Goal: Task Accomplishment & Management: Manage account settings

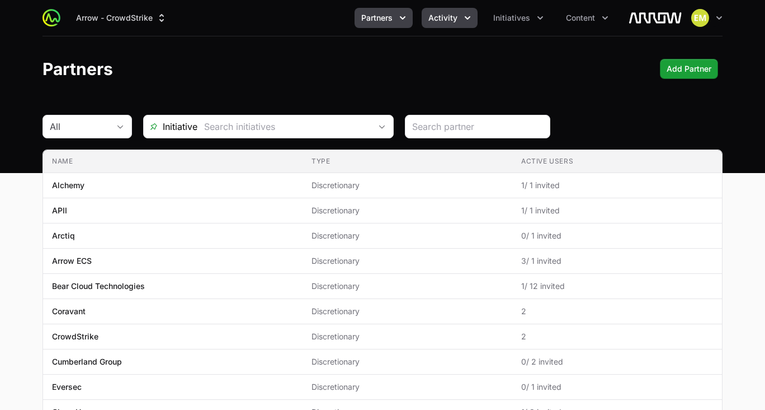
click at [440, 22] on span "Activity" at bounding box center [443, 17] width 29 height 11
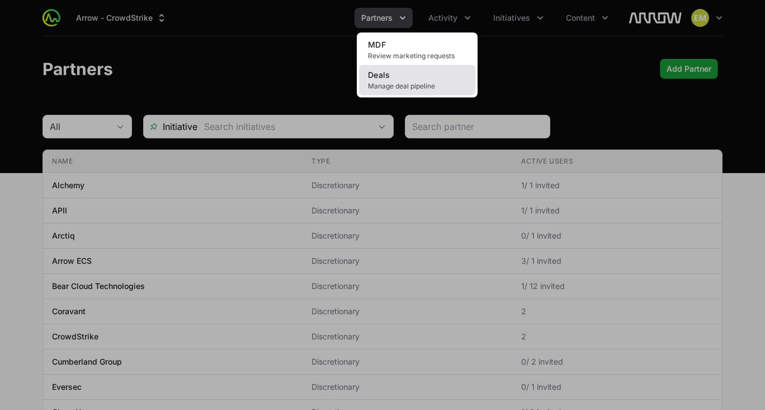
click at [392, 71] on link "Deals Manage deal pipeline" at bounding box center [417, 80] width 116 height 30
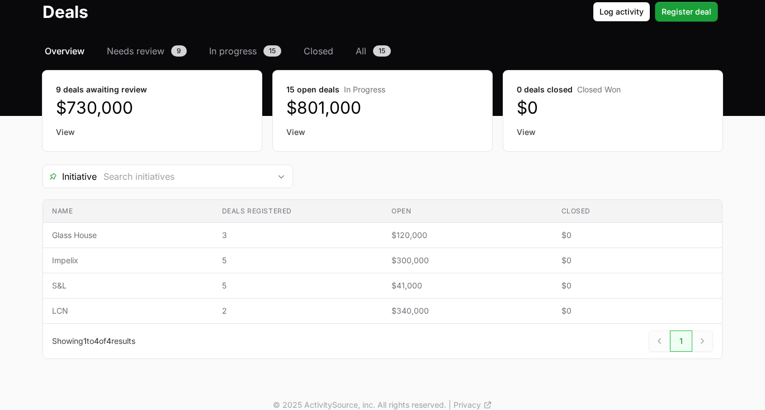
scroll to position [71, 0]
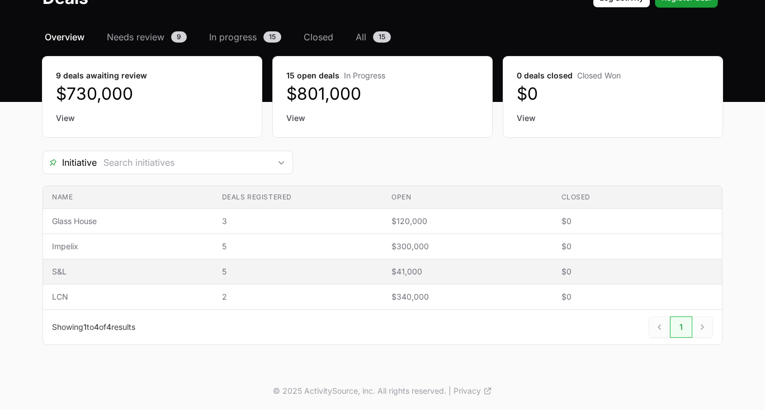
click at [218, 276] on td "Deals registered 5" at bounding box center [298, 271] width 170 height 25
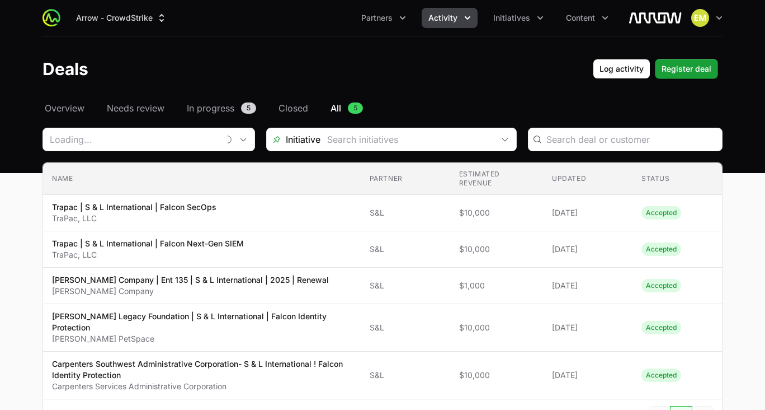
type input "S&L"
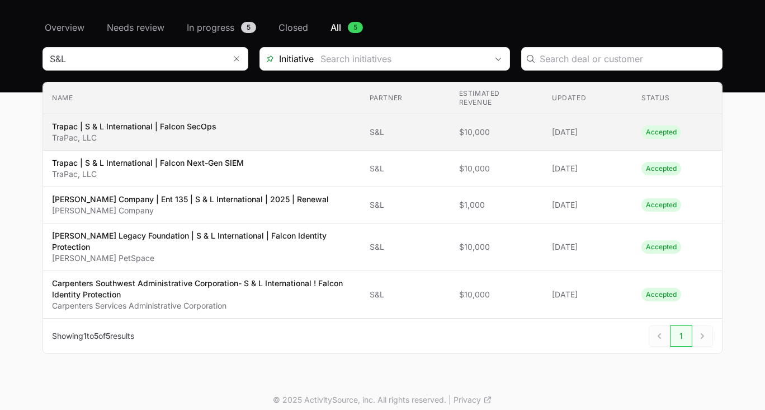
scroll to position [90, 0]
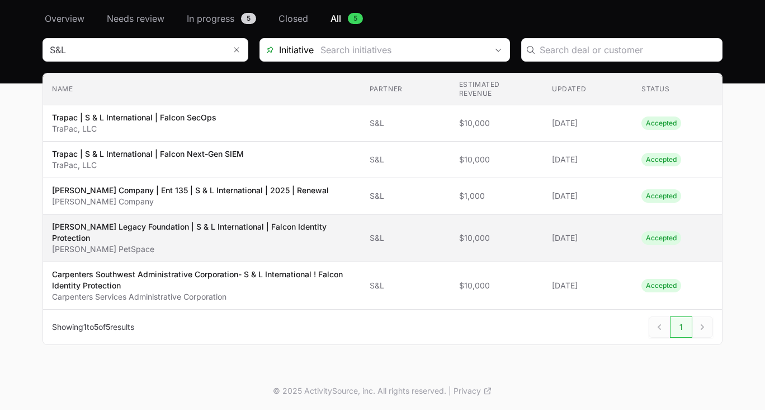
click at [239, 234] on p "[PERSON_NAME] Legacy Foundation | S & L International | Falcon Identity Protect…" at bounding box center [202, 232] width 300 height 22
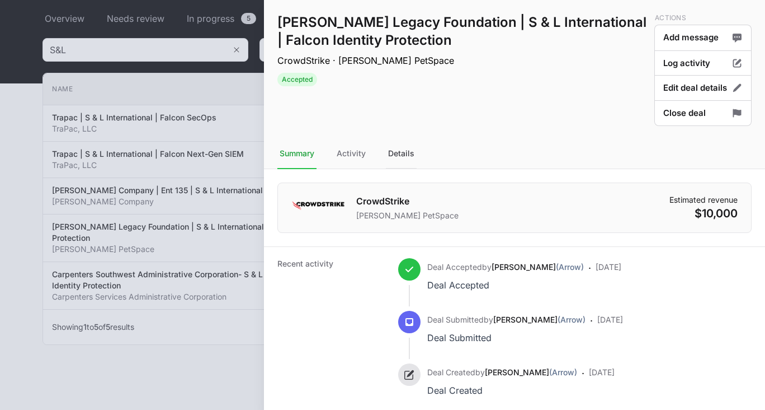
click at [398, 160] on div "Details" at bounding box center [401, 154] width 31 height 30
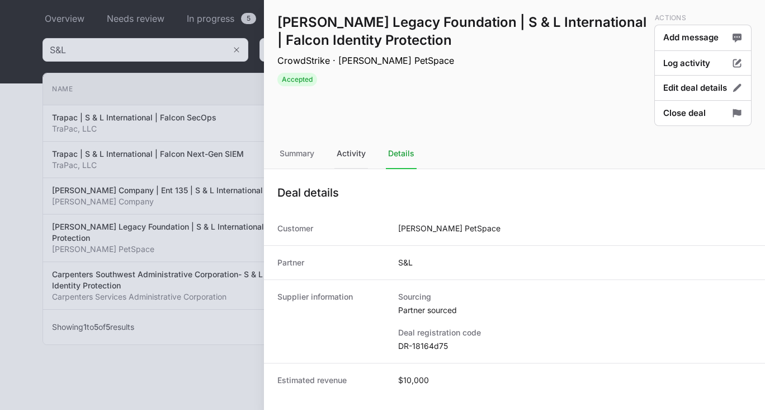
click at [355, 156] on div "Activity" at bounding box center [352, 154] width 34 height 30
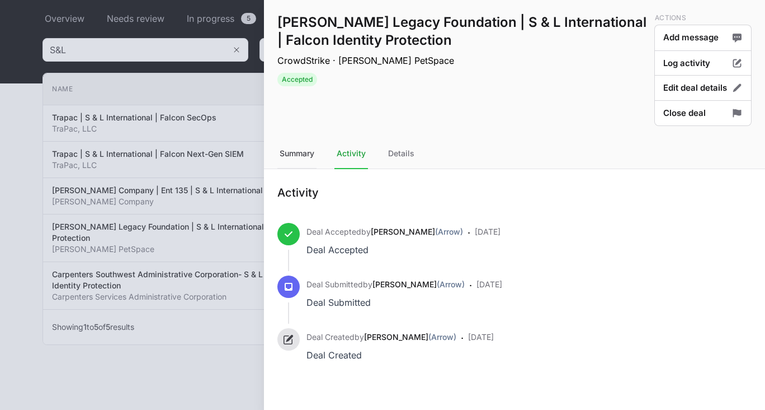
click at [306, 153] on div "Summary" at bounding box center [297, 154] width 39 height 30
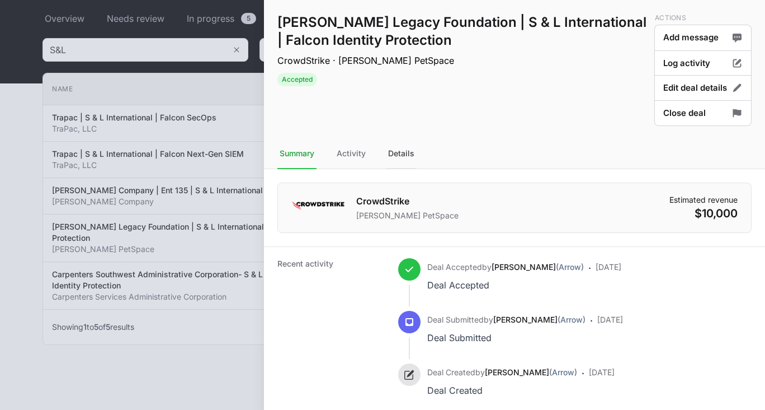
click at [396, 151] on div "Details" at bounding box center [401, 154] width 31 height 30
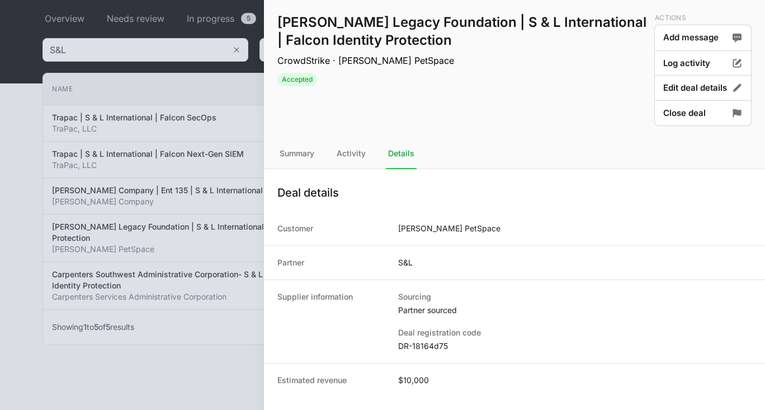
click at [216, 248] on div at bounding box center [382, 205] width 765 height 410
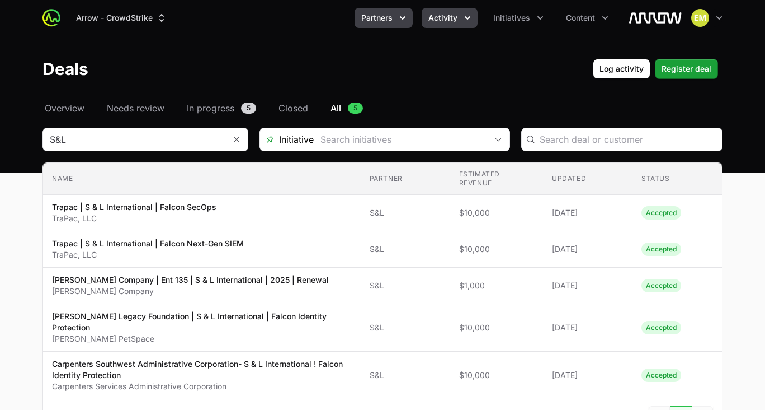
click at [389, 21] on span "Partners" at bounding box center [376, 17] width 31 height 11
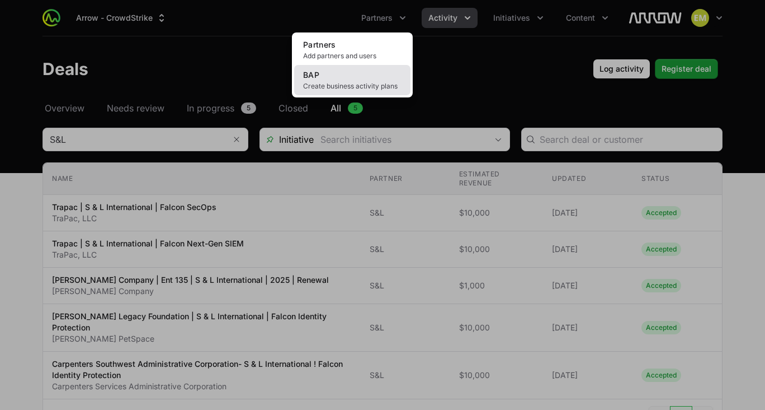
click at [354, 79] on link "BAP Create business activity plans" at bounding box center [352, 80] width 116 height 30
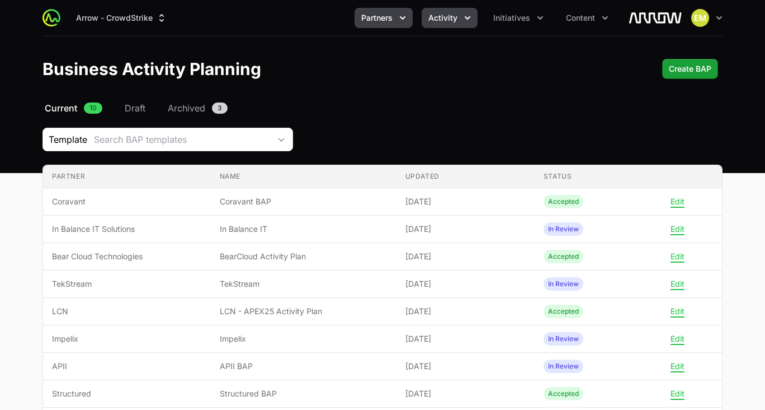
click at [443, 16] on span "Activity" at bounding box center [443, 17] width 29 height 11
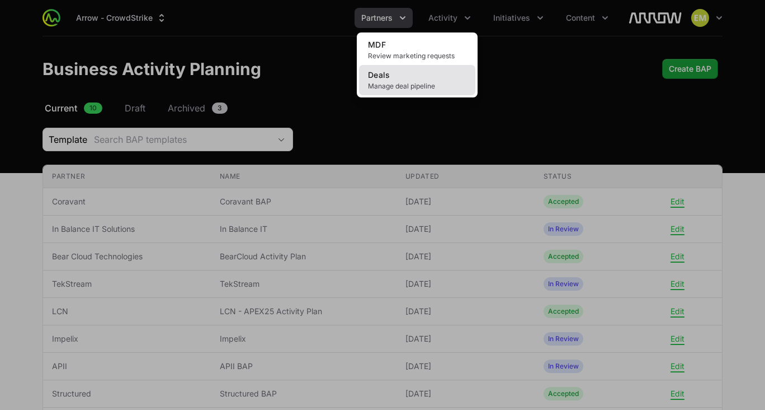
click at [411, 71] on link "Deals Manage deal pipeline" at bounding box center [417, 80] width 116 height 30
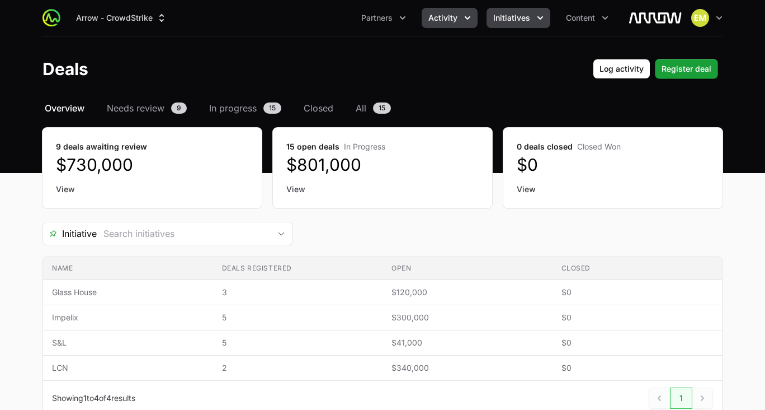
click at [525, 19] on span "Initiatives" at bounding box center [512, 17] width 37 height 11
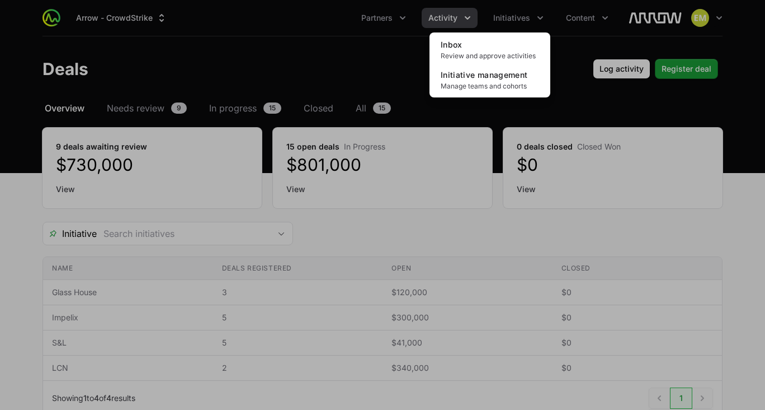
click at [181, 171] on div "Initiatives menu" at bounding box center [382, 205] width 765 height 410
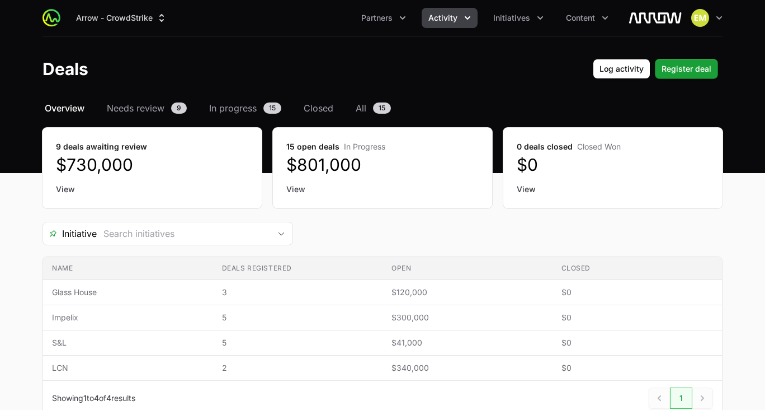
click at [134, 147] on dt "9 deals awaiting review" at bounding box center [152, 146] width 192 height 11
click at [63, 185] on link "View" at bounding box center [152, 189] width 192 height 11
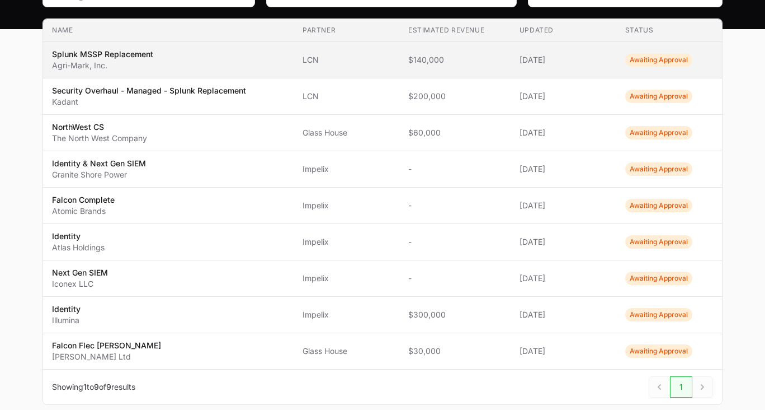
scroll to position [204, 0]
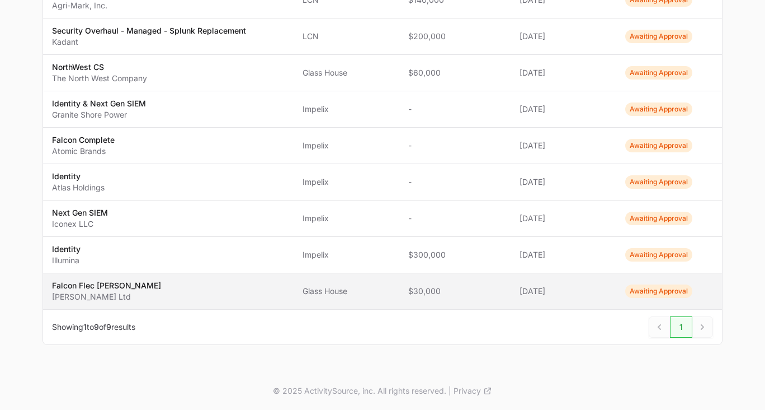
click at [416, 284] on td "Estimated revenue $30,000" at bounding box center [455, 291] width 111 height 36
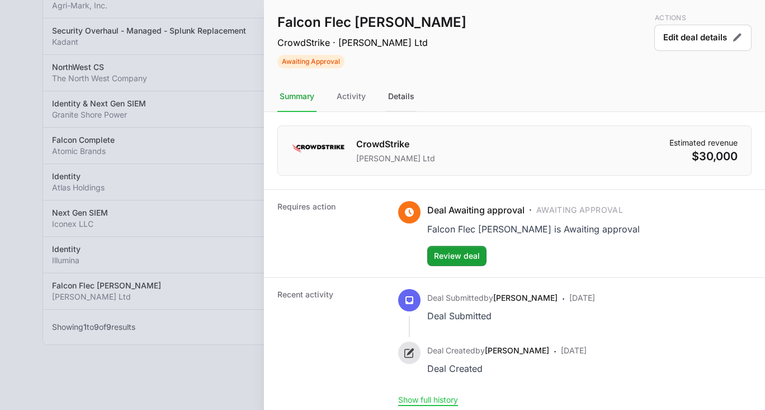
click at [402, 98] on div "Details" at bounding box center [401, 97] width 31 height 30
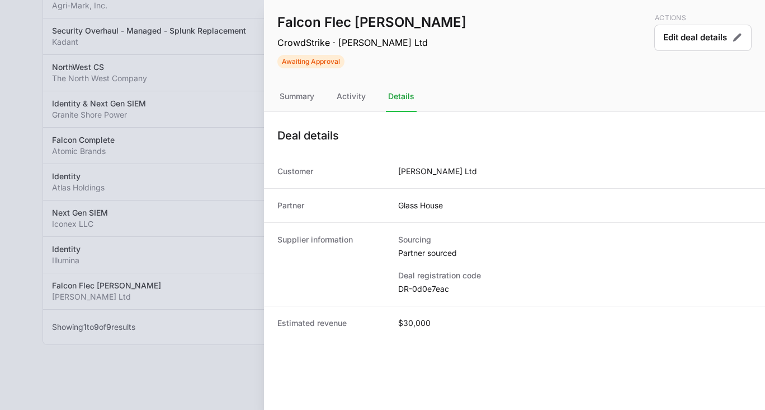
drag, startPoint x: 454, startPoint y: 293, endPoint x: 394, endPoint y: 293, distance: 60.4
click at [394, 293] on div "Supplier information Sourcing Partner sourced Deal registration code DR-0d0e7eac" at bounding box center [514, 263] width 501 height 83
copy dd "DR-0d0e7eac"
click at [452, 361] on div "Falcon Flec [PERSON_NAME] CrowdStrike · [PERSON_NAME] Ltd Awaiting Approval Act…" at bounding box center [514, 205] width 501 height 410
click at [464, 248] on dd "Partner sourced" at bounding box center [575, 252] width 354 height 11
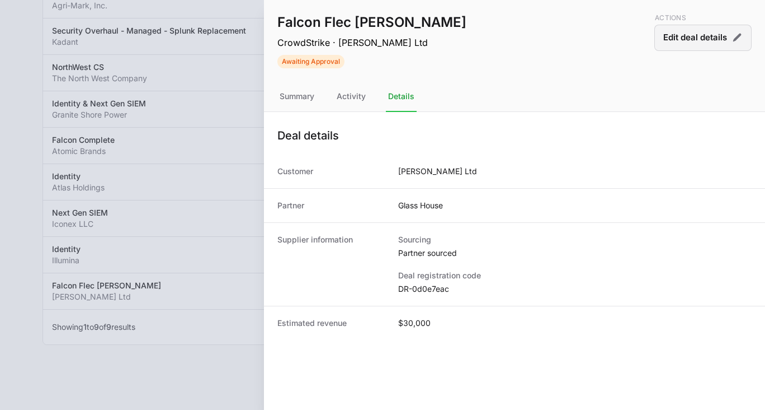
click at [701, 45] on button "Edit deal details" at bounding box center [703, 38] width 97 height 26
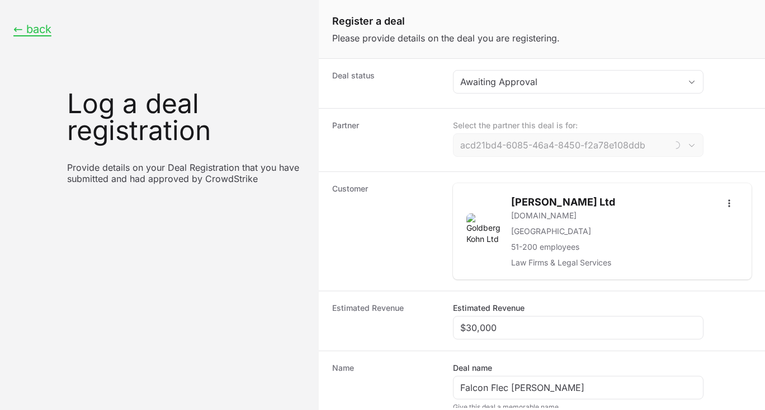
type input "Glass House"
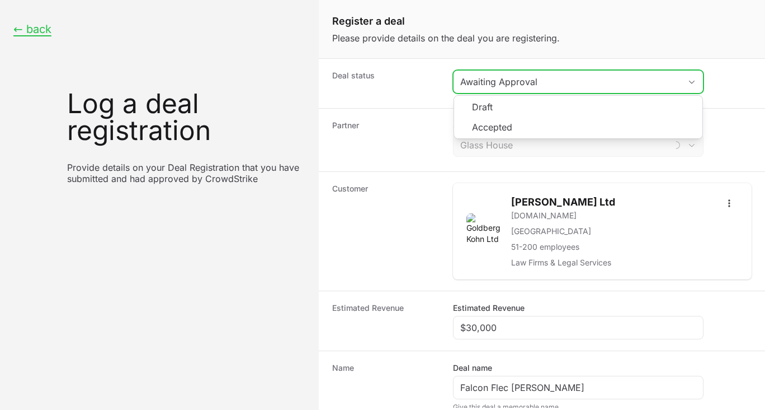
click at [473, 78] on div "Awaiting Approval" at bounding box center [570, 81] width 220 height 13
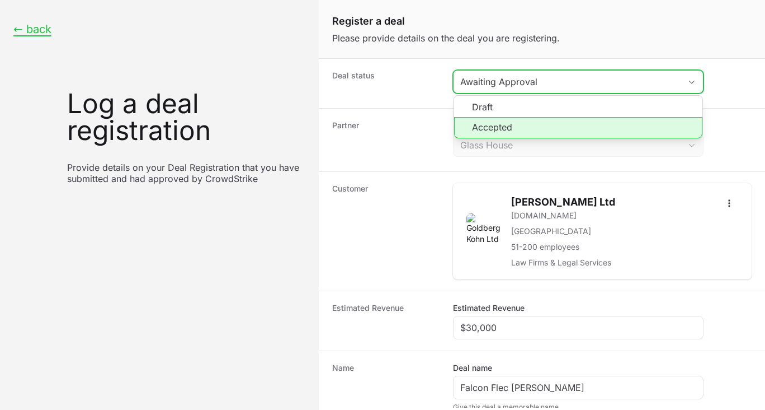
click at [474, 123] on li "Accepted" at bounding box center [578, 127] width 248 height 21
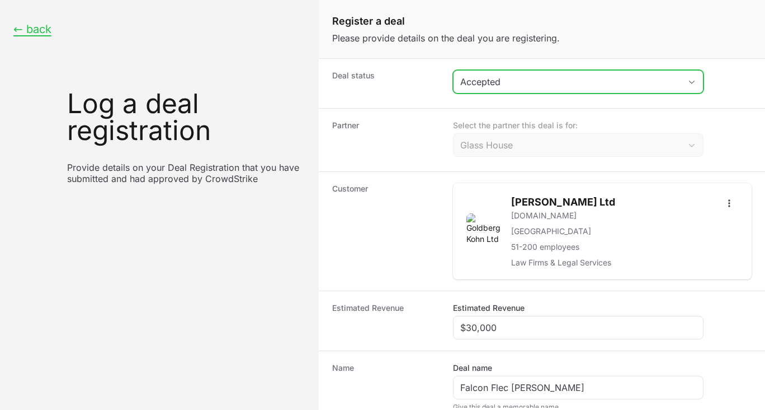
scroll to position [214, 0]
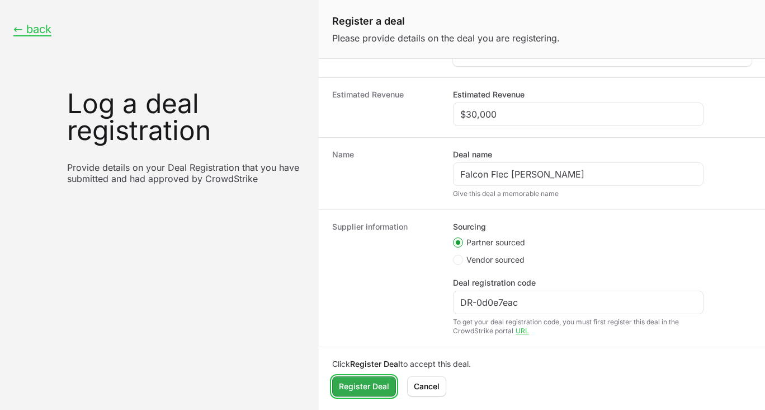
click at [354, 385] on span "Register Deal" at bounding box center [364, 385] width 50 height 13
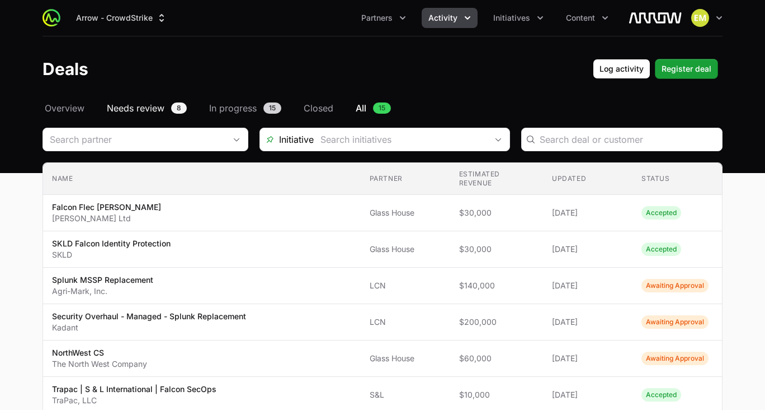
click at [138, 110] on span "Needs review" at bounding box center [136, 107] width 58 height 13
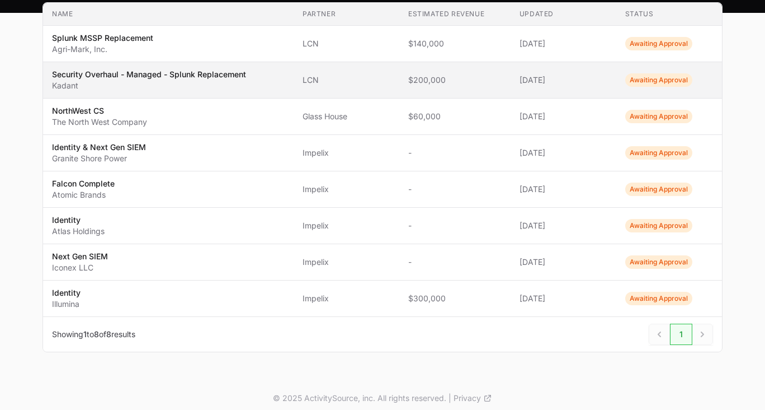
scroll to position [167, 0]
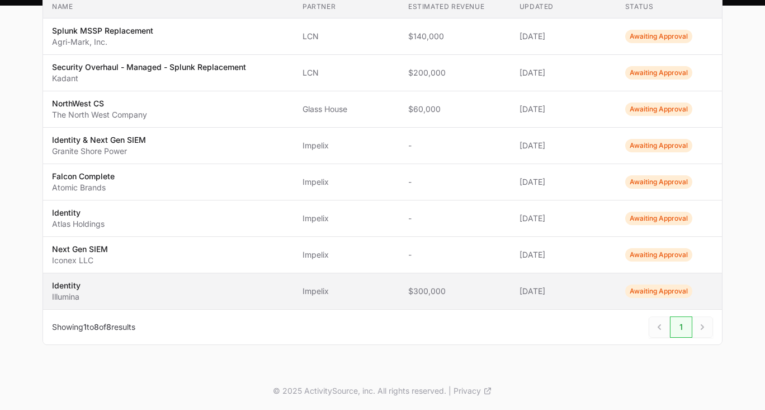
click at [139, 286] on span "Identity Illumina" at bounding box center [168, 291] width 233 height 22
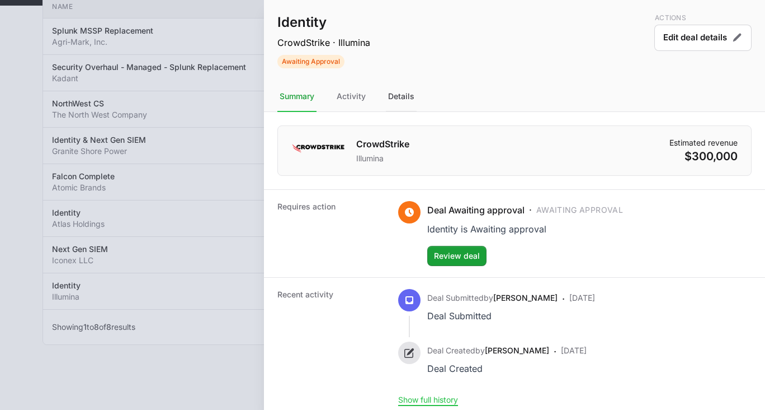
click at [408, 98] on div "Details" at bounding box center [401, 97] width 31 height 30
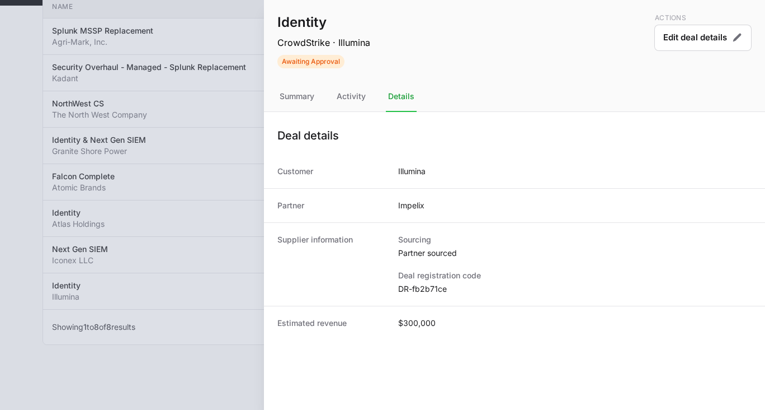
drag, startPoint x: 449, startPoint y: 289, endPoint x: 394, endPoint y: 290, distance: 54.8
click at [394, 290] on div "Supplier information Sourcing Partner sourced Deal registration code DR-fb2b71ce" at bounding box center [514, 263] width 501 height 83
copy dd "DR-fb2b71ce"
click at [210, 218] on div at bounding box center [382, 205] width 765 height 410
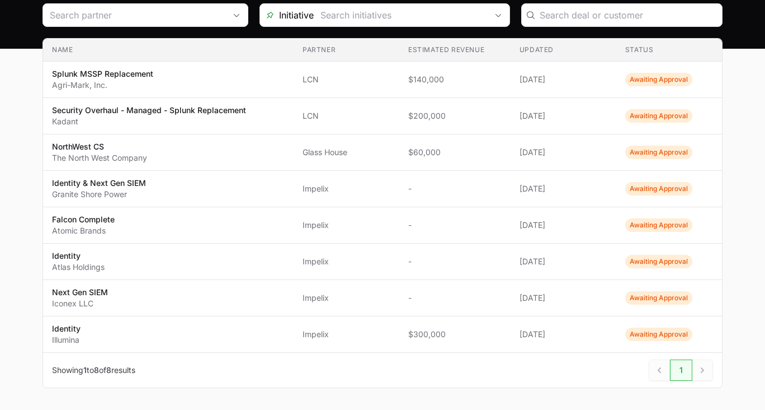
scroll to position [130, 0]
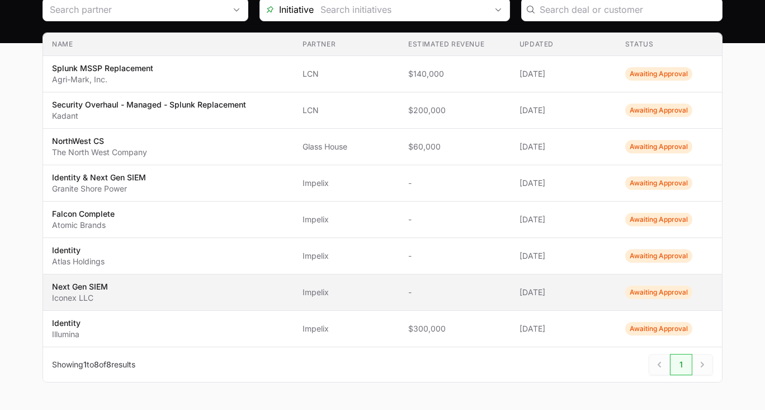
click at [76, 288] on p "Next Gen SIEM" at bounding box center [80, 286] width 56 height 11
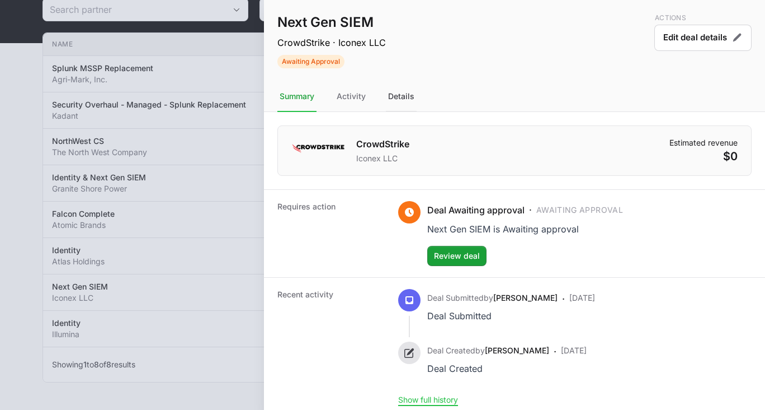
click at [410, 99] on div "Details" at bounding box center [401, 97] width 31 height 30
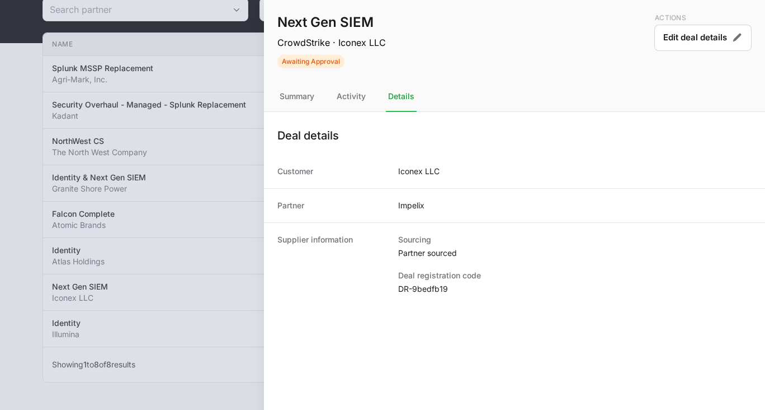
drag, startPoint x: 453, startPoint y: 292, endPoint x: 395, endPoint y: 292, distance: 58.2
click at [395, 292] on div "Supplier information Sourcing Partner sourced Deal registration code DR-9bedfb19" at bounding box center [514, 263] width 501 height 83
copy dd "DR-9bedfb19"
click at [158, 168] on div at bounding box center [382, 205] width 765 height 410
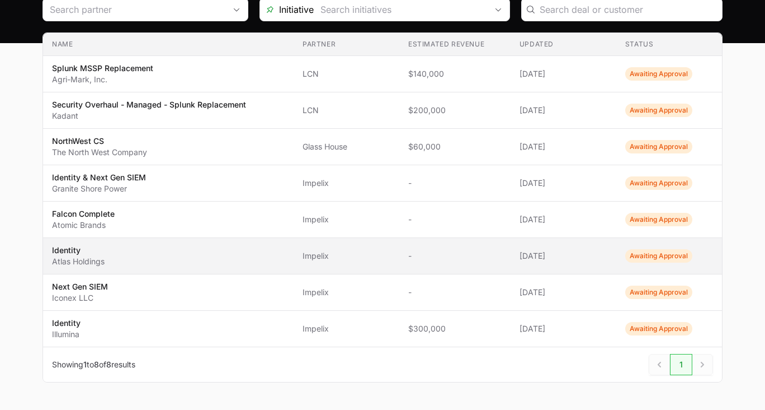
click at [115, 255] on span "Identity Atlas Holdings" at bounding box center [168, 256] width 233 height 22
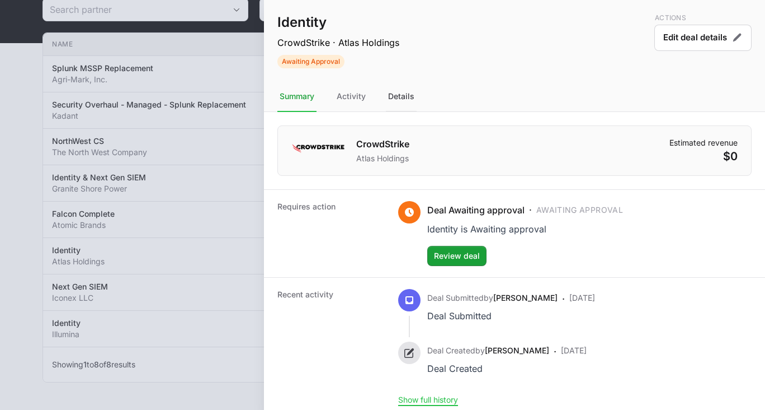
click at [403, 96] on div "Details" at bounding box center [401, 97] width 31 height 30
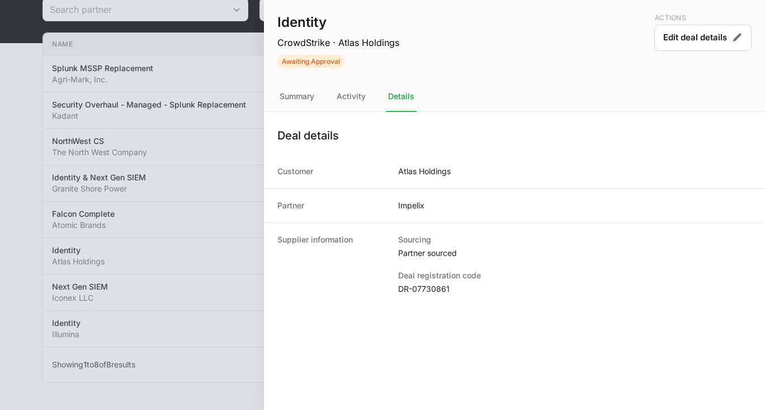
drag, startPoint x: 453, startPoint y: 289, endPoint x: 396, endPoint y: 288, distance: 57.1
click at [396, 288] on div "Supplier information Sourcing Partner sourced Deal registration code DR-07730861" at bounding box center [514, 263] width 501 height 83
copy dd "DR-07730861"
click at [148, 156] on div at bounding box center [382, 205] width 765 height 410
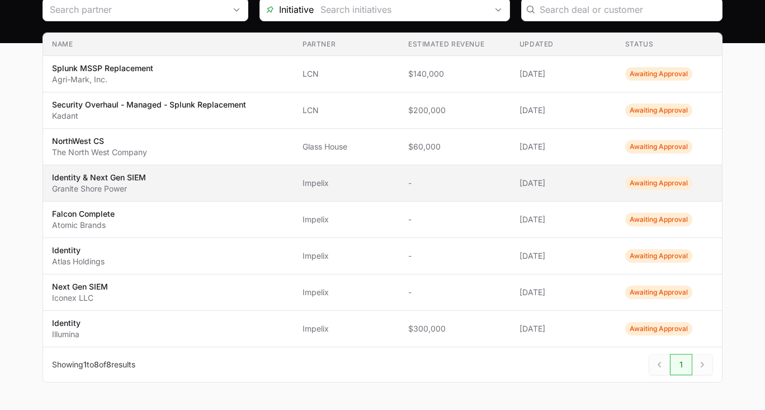
click at [158, 184] on span "Identity & Next Gen SIEM Granite Shore Power" at bounding box center [168, 183] width 233 height 22
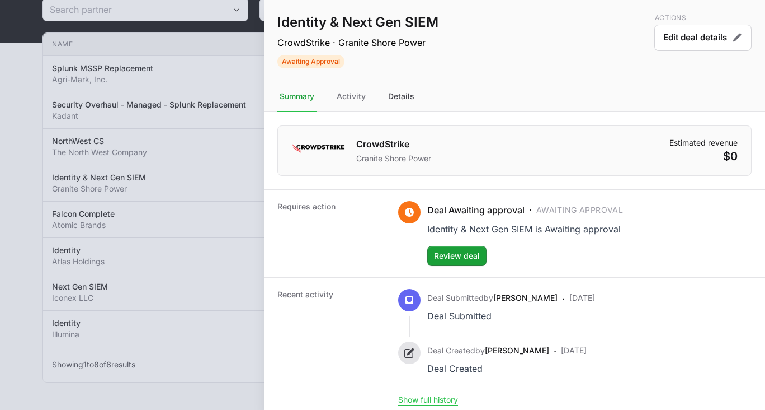
click at [407, 97] on div "Details" at bounding box center [401, 97] width 31 height 30
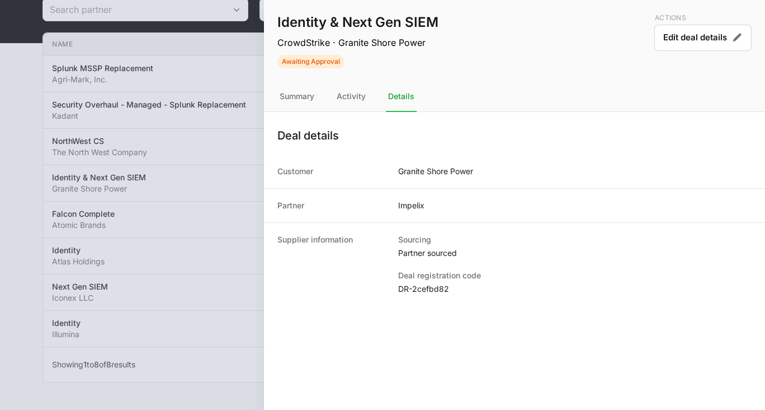
drag, startPoint x: 452, startPoint y: 291, endPoint x: 384, endPoint y: 292, distance: 67.1
click at [384, 292] on div "Supplier information Sourcing Partner sourced Deal registration code DR-2cefbd82" at bounding box center [514, 263] width 501 height 83
click at [391, 292] on div "Supplier information Sourcing Partner sourced Deal registration code DR-2cefbd82" at bounding box center [514, 263] width 501 height 83
drag, startPoint x: 452, startPoint y: 290, endPoint x: 396, endPoint y: 290, distance: 56.0
click at [396, 290] on div "Supplier information Sourcing Partner sourced Deal registration code DR-2cefbd82" at bounding box center [514, 263] width 501 height 83
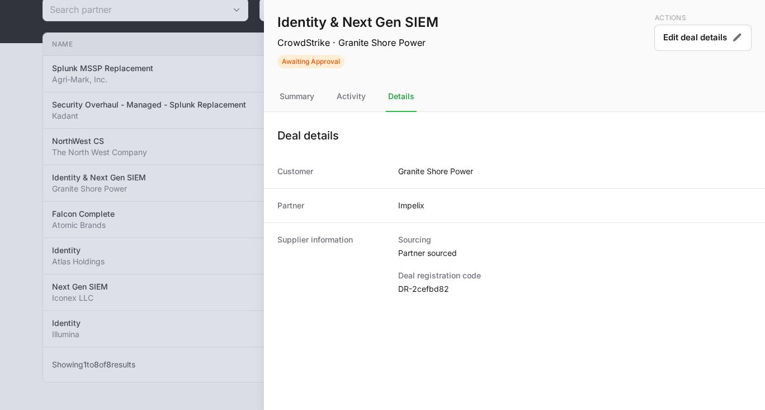
copy dd "DR-2cefbd82"
click at [172, 212] on div at bounding box center [382, 205] width 765 height 410
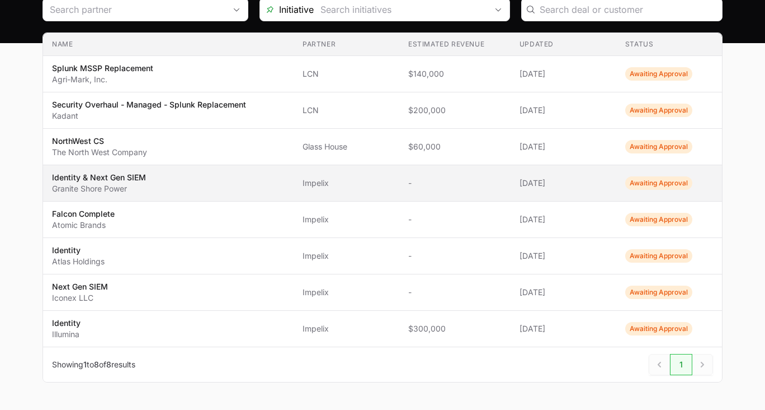
click at [146, 189] on span "Identity & Next Gen SIEM Granite Shore Power" at bounding box center [168, 183] width 233 height 22
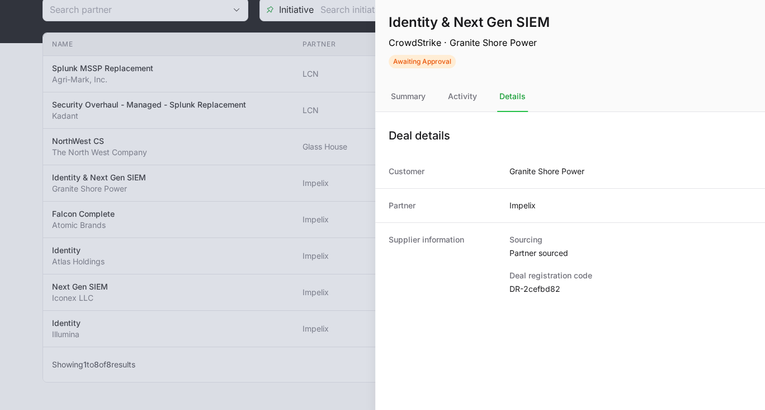
click at [139, 214] on div at bounding box center [382, 205] width 765 height 410
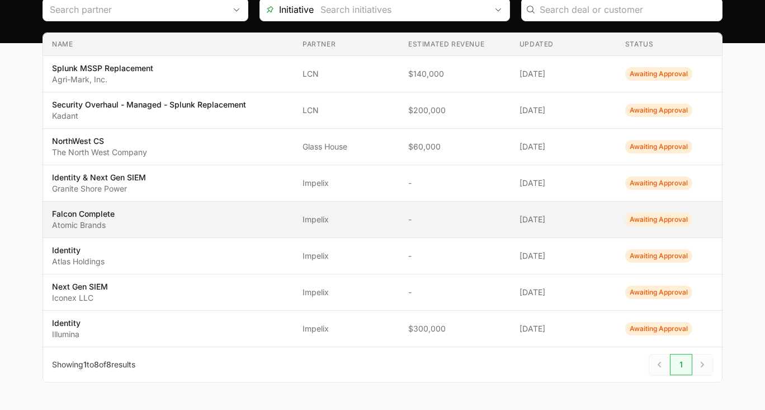
click at [129, 227] on span "Falcon Complete Atomic Brands" at bounding box center [168, 219] width 233 height 22
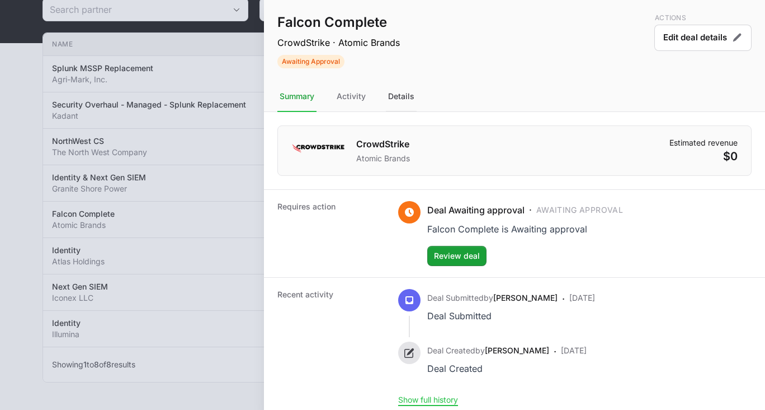
click at [401, 99] on div "Details" at bounding box center [401, 97] width 31 height 30
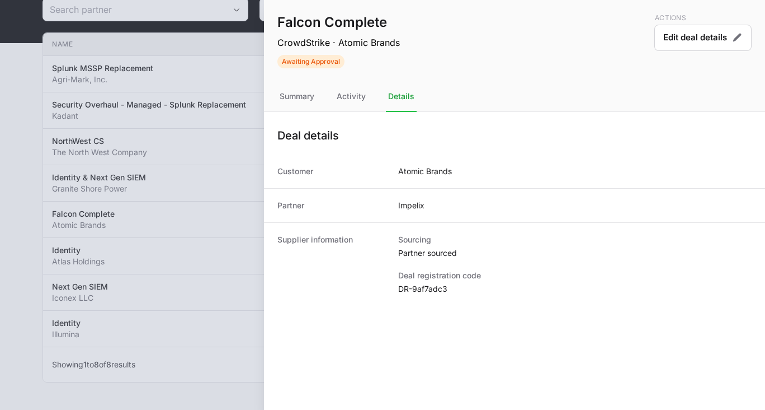
drag, startPoint x: 453, startPoint y: 289, endPoint x: 395, endPoint y: 290, distance: 57.6
click at [395, 290] on div "Supplier information Sourcing Partner sourced Deal registration code DR-9af7adc3" at bounding box center [514, 263] width 501 height 83
copy dd "DR-9af7adc3"
click at [182, 161] on div at bounding box center [382, 205] width 765 height 410
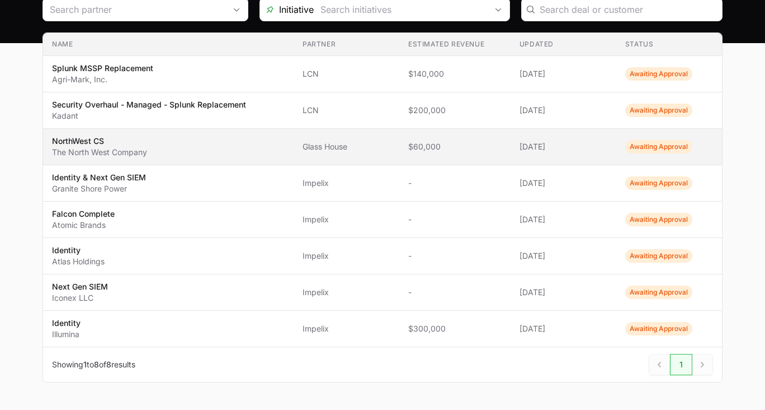
click at [205, 142] on span "NorthWest CS The North West Company" at bounding box center [168, 146] width 233 height 22
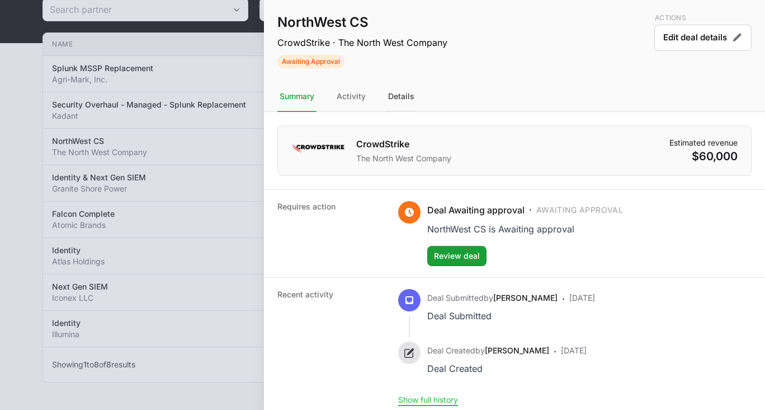
click at [401, 100] on div "Details" at bounding box center [401, 97] width 31 height 30
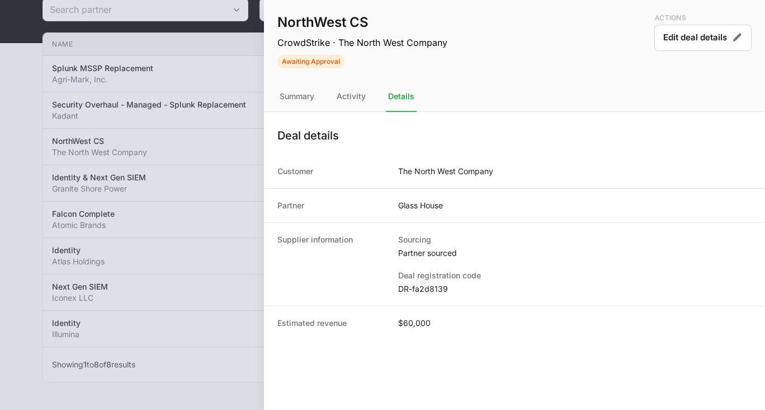
drag, startPoint x: 450, startPoint y: 288, endPoint x: 391, endPoint y: 289, distance: 58.8
click at [391, 289] on div "Supplier information Sourcing Partner sourced Deal registration code DR-fa2d8139" at bounding box center [514, 263] width 501 height 83
copy dd "DR-fa2d8139"
click at [198, 222] on div at bounding box center [382, 205] width 765 height 410
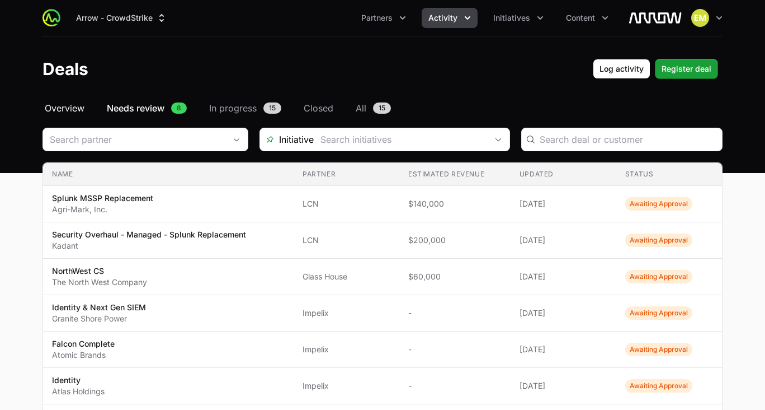
click at [63, 107] on span "Overview" at bounding box center [65, 107] width 40 height 13
